Goal: Find specific page/section: Find specific page/section

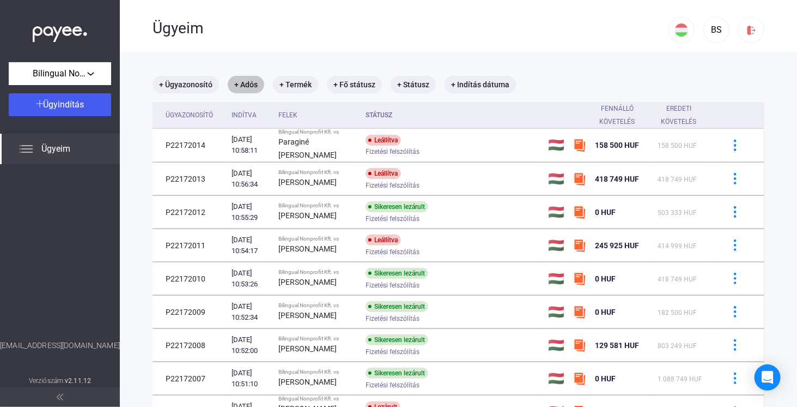
click at [256, 84] on mat-chip "+ Adós" at bounding box center [246, 84] width 37 height 17
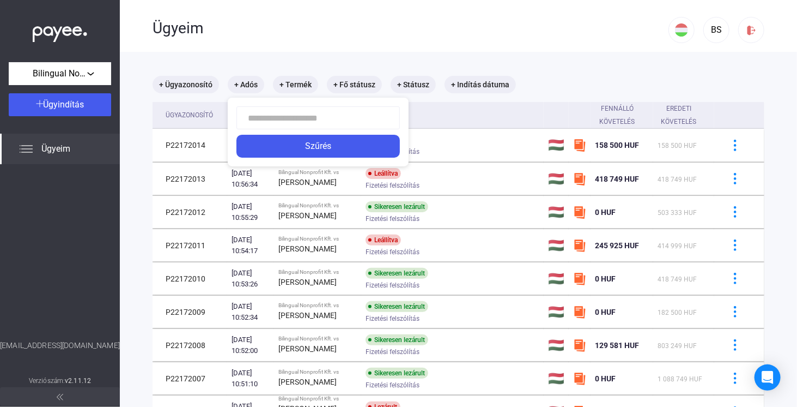
type input "*"
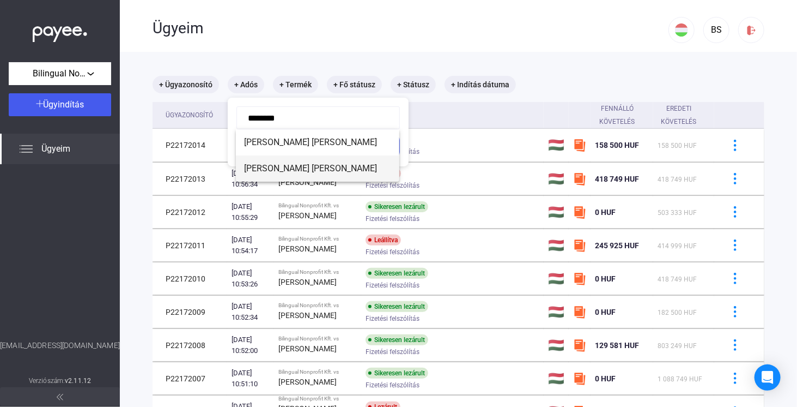
click at [280, 169] on span "[PERSON_NAME] [PERSON_NAME]" at bounding box center [318, 168] width 146 height 13
type input "**********"
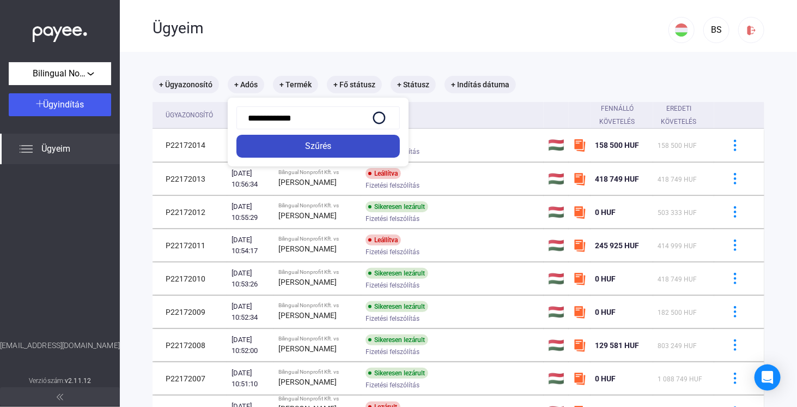
click at [317, 148] on div "Szűrés" at bounding box center [318, 146] width 157 height 13
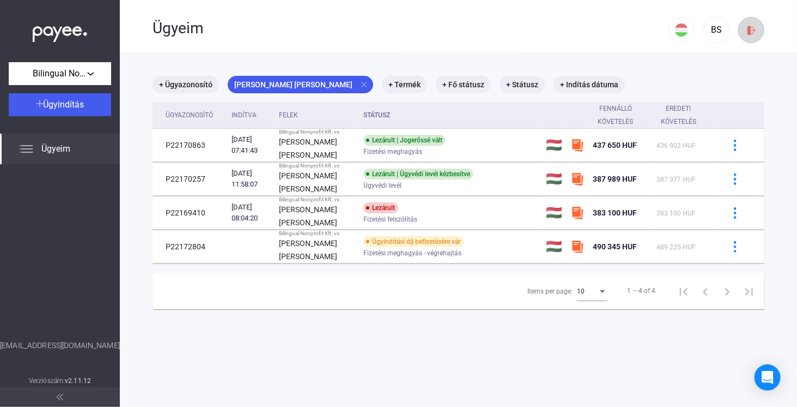
click at [746, 32] on img at bounding box center [751, 30] width 11 height 11
